Goal: Task Accomplishment & Management: Manage account settings

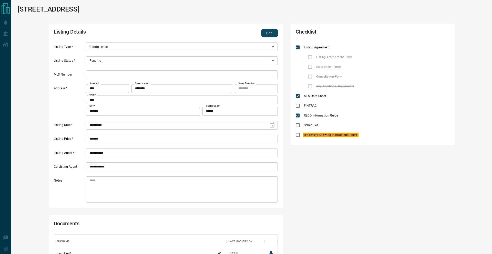
scroll to position [45, 224]
click at [263, 36] on button "Edit" at bounding box center [270, 33] width 16 height 9
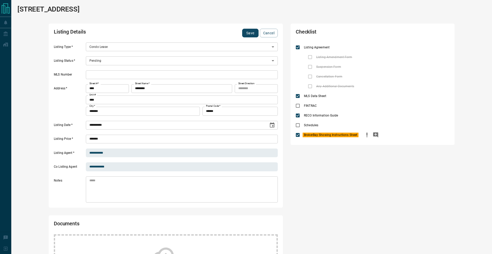
drag, startPoint x: 366, startPoint y: 134, endPoint x: 324, endPoint y: 136, distance: 42.3
click at [367, 134] on icon "priority" at bounding box center [367, 134] width 1 height 3
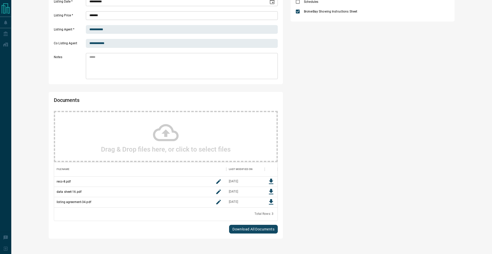
click at [195, 144] on div "Drag & Drop files here, or click to select files" at bounding box center [166, 136] width 224 height 51
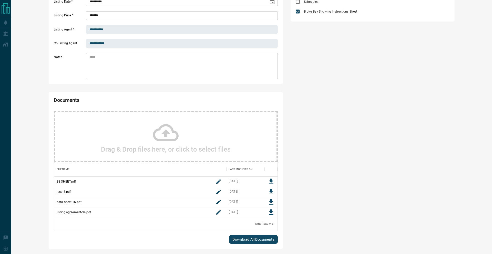
scroll to position [0, 0]
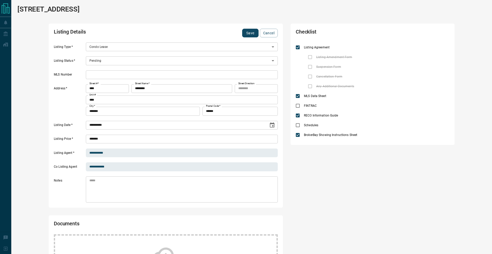
drag, startPoint x: 247, startPoint y: 33, endPoint x: 278, endPoint y: 16, distance: 35.5
click at [247, 33] on button "Save" at bounding box center [250, 33] width 16 height 9
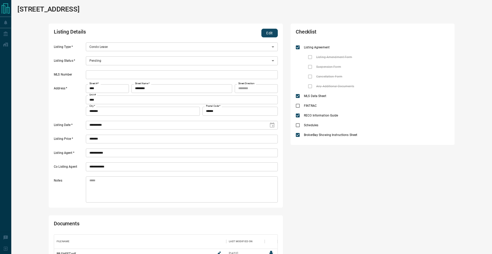
scroll to position [66, 224]
drag, startPoint x: 264, startPoint y: 30, endPoint x: 221, endPoint y: 48, distance: 46.5
click at [264, 31] on button "Edit" at bounding box center [270, 33] width 16 height 9
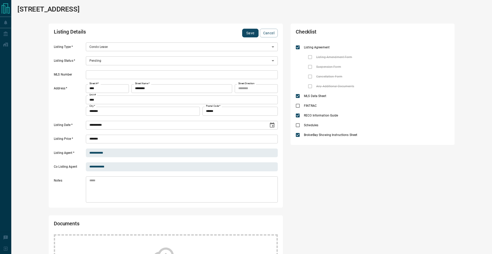
click at [108, 61] on body "**********" at bounding box center [246, 199] width 492 height 398
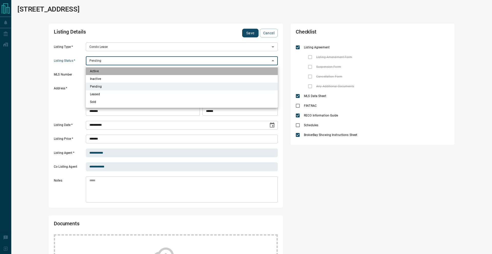
click at [105, 69] on li "Active" at bounding box center [182, 71] width 192 height 8
type input "*"
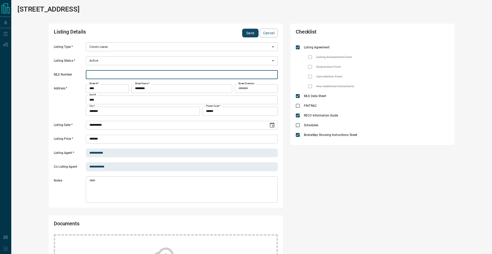
click at [104, 73] on input "text" at bounding box center [182, 75] width 192 height 9
paste input "*********"
type input "*********"
click at [248, 34] on button "Save" at bounding box center [250, 33] width 16 height 9
